Goal: Information Seeking & Learning: Learn about a topic

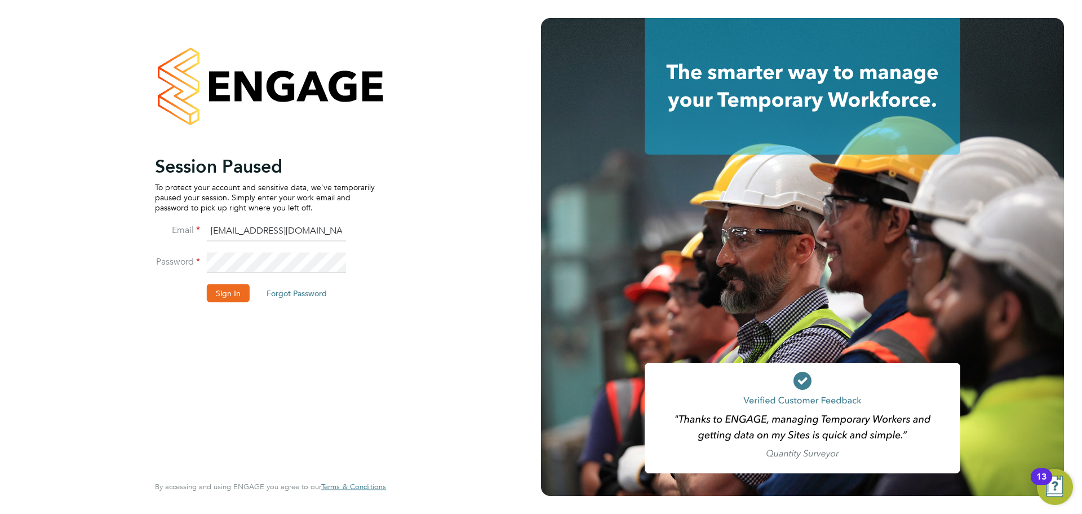
drag, startPoint x: 0, startPoint y: 0, endPoint x: 228, endPoint y: 294, distance: 372.5
click at [228, 295] on button "Sign In" at bounding box center [228, 293] width 43 height 18
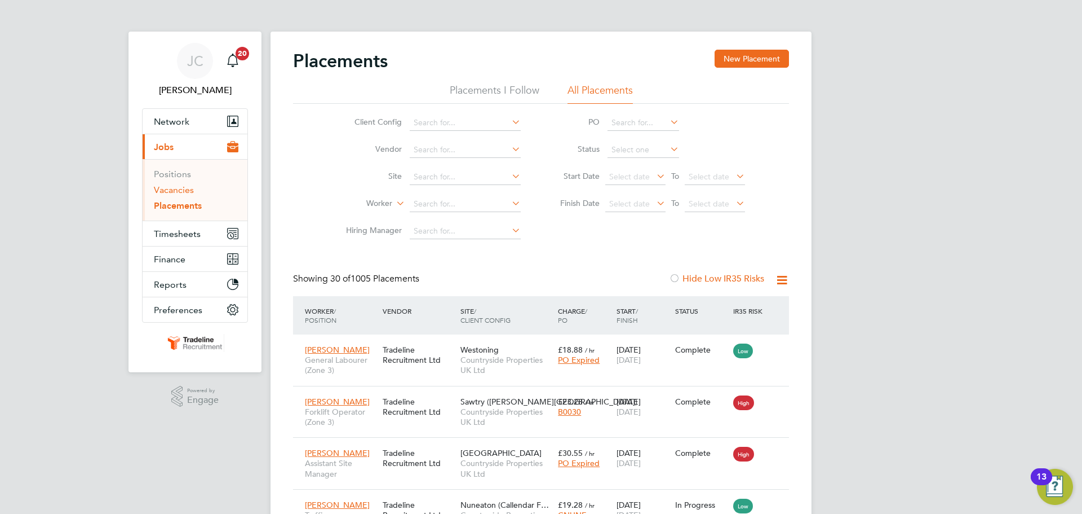
click at [188, 189] on link "Vacancies" at bounding box center [174, 189] width 40 height 11
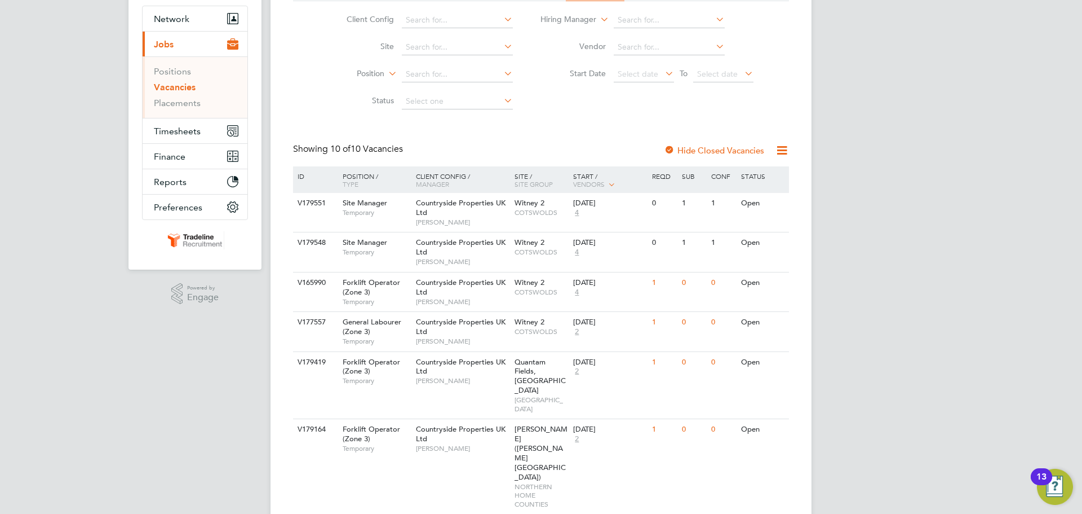
scroll to position [113, 0]
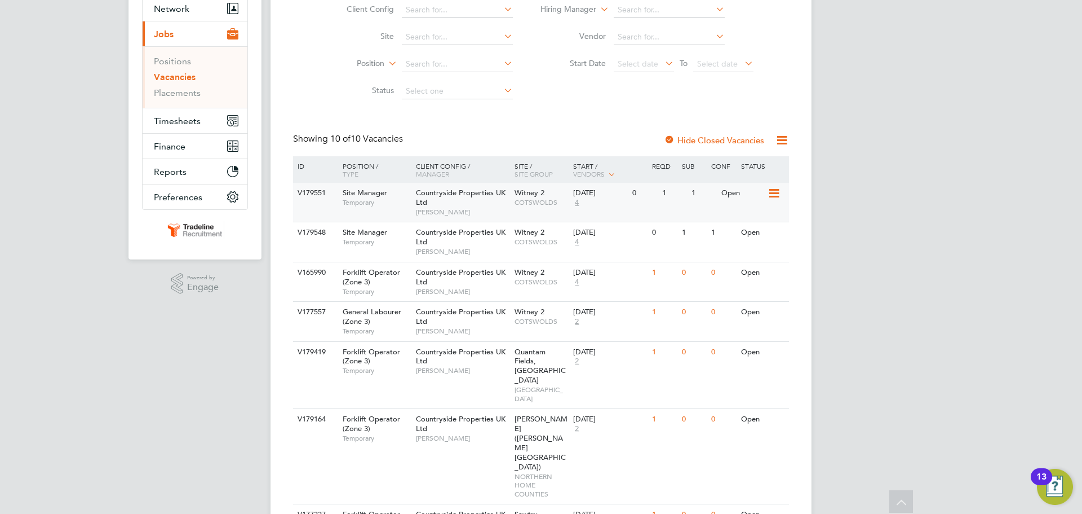
click at [485, 208] on span "[PERSON_NAME]" at bounding box center [462, 211] width 93 height 9
click at [580, 239] on span "4" at bounding box center [576, 242] width 7 height 10
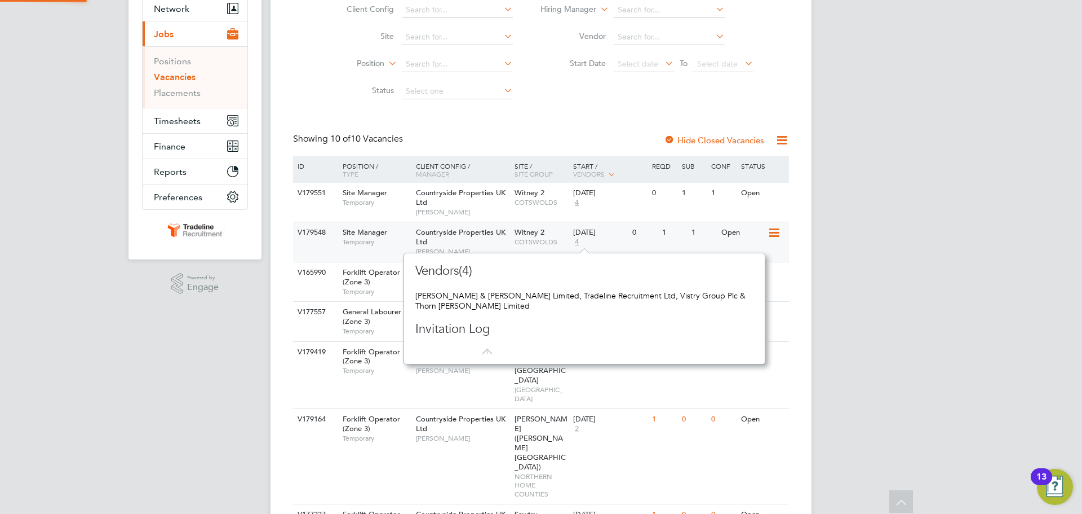
scroll to position [10, 8]
click at [580, 205] on span "4" at bounding box center [576, 203] width 7 height 10
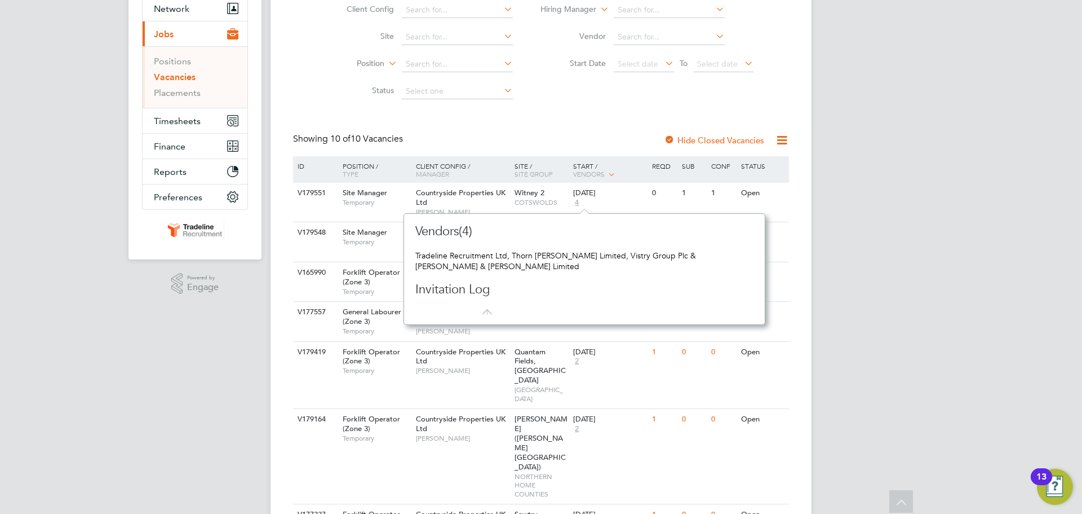
click at [978, 220] on div "[PERSON_NAME] Notifications 20 Applications: Network Team Members Businesses Si…" at bounding box center [541, 341] width 1082 height 909
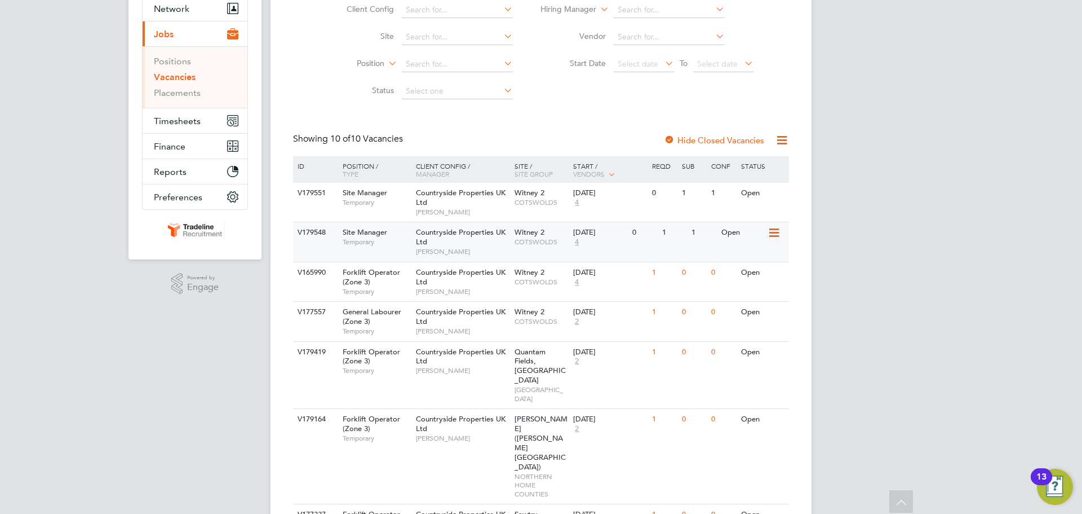
click at [591, 241] on div "[DATE] 4" at bounding box center [600, 237] width 59 height 30
